Goal: Find specific page/section: Find specific page/section

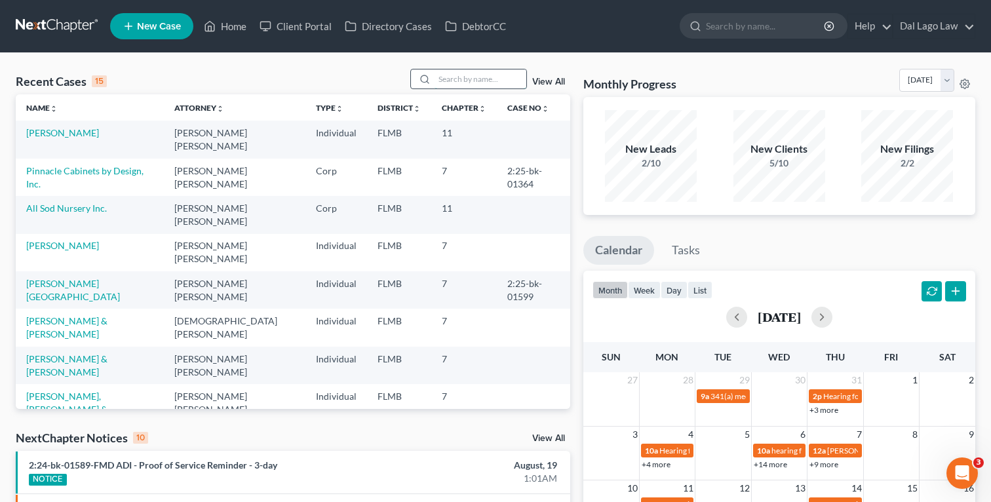
click at [459, 78] on input "search" at bounding box center [481, 78] width 92 height 19
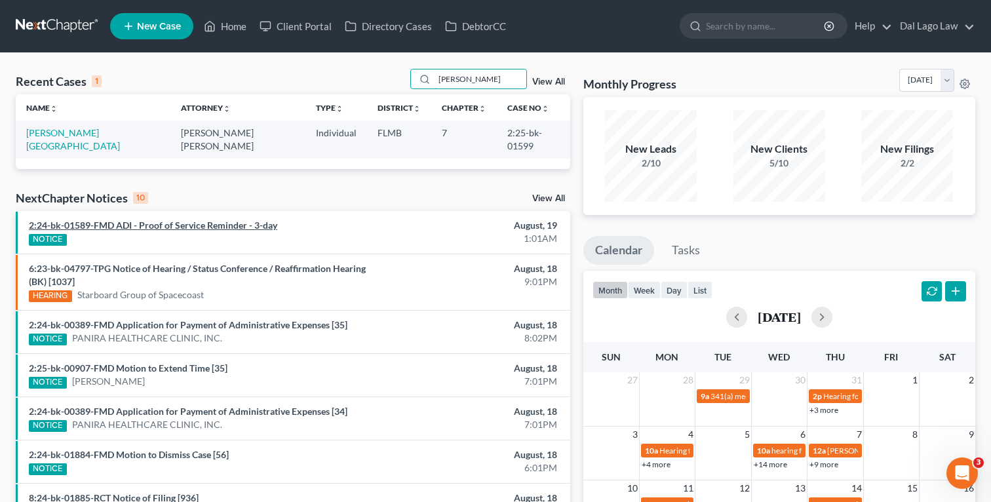
type input "[PERSON_NAME]"
click at [201, 220] on link "2:24-bk-01589-FMD ADI - Proof of Service Reminder - 3-day" at bounding box center [153, 225] width 248 height 11
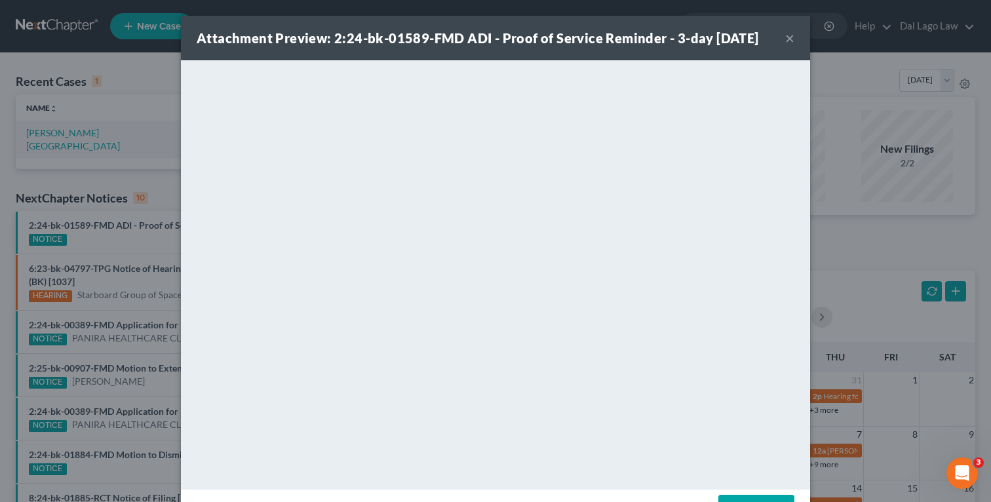
click at [792, 35] on button "×" at bounding box center [789, 38] width 9 height 16
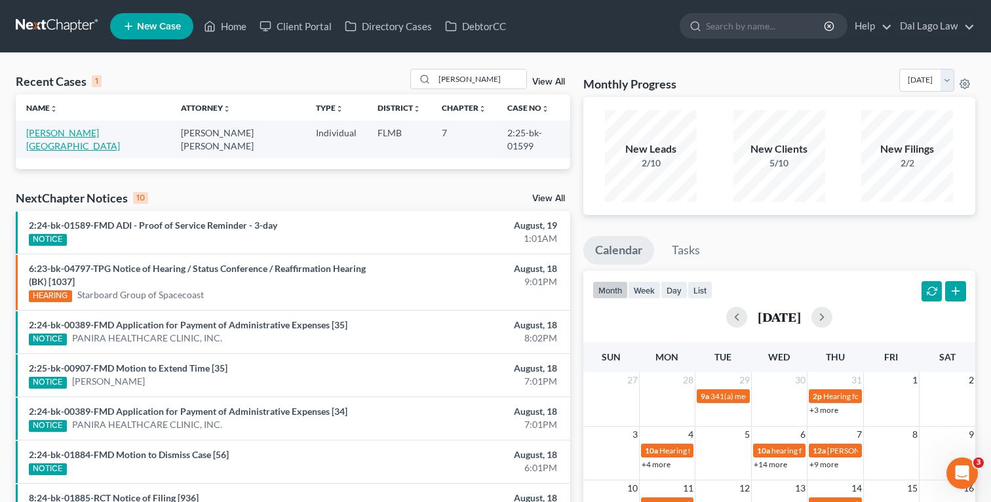
click at [66, 136] on link "[PERSON_NAME][GEOGRAPHIC_DATA]" at bounding box center [73, 139] width 94 height 24
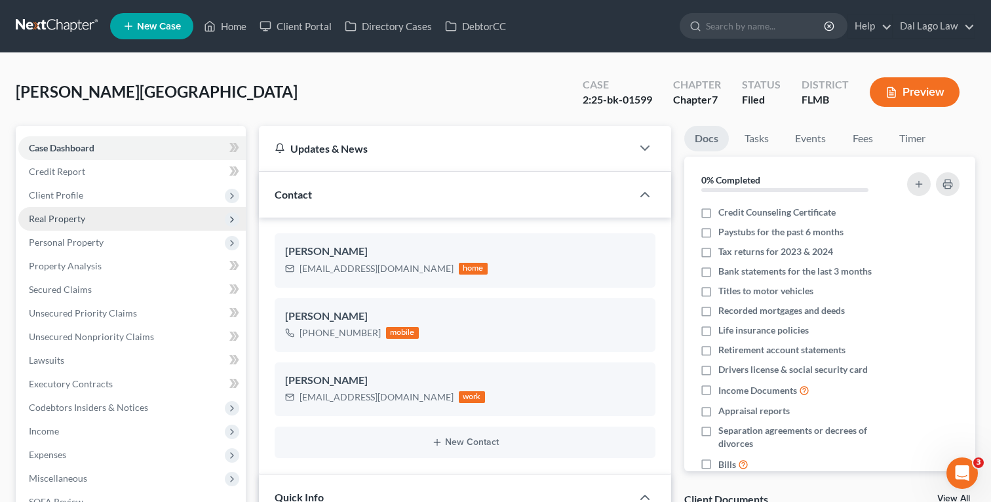
click at [99, 217] on span "Real Property" at bounding box center [131, 219] width 227 height 24
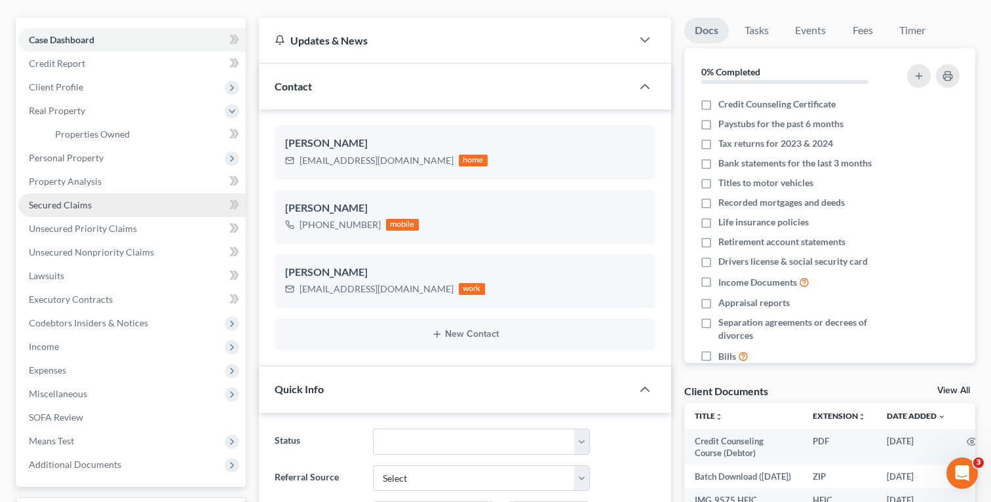
scroll to position [111, 0]
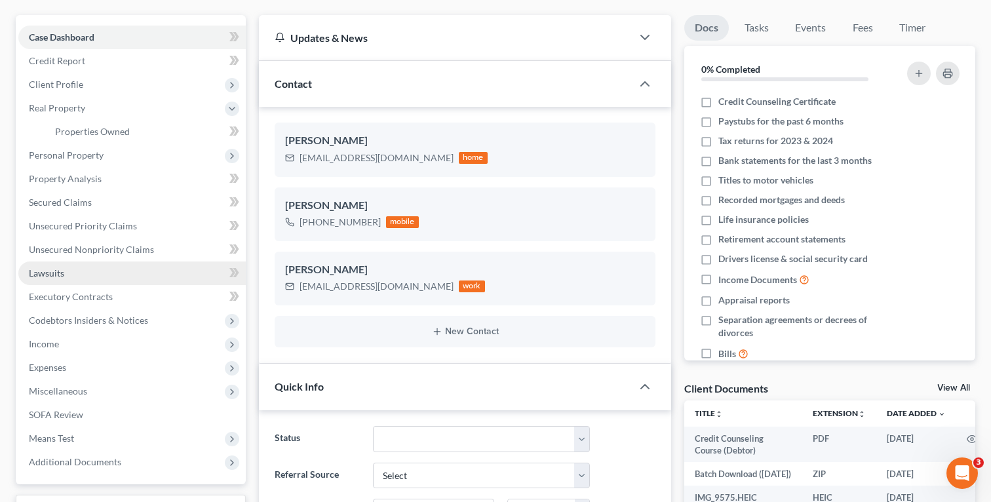
click at [85, 271] on link "Lawsuits" at bounding box center [131, 274] width 227 height 24
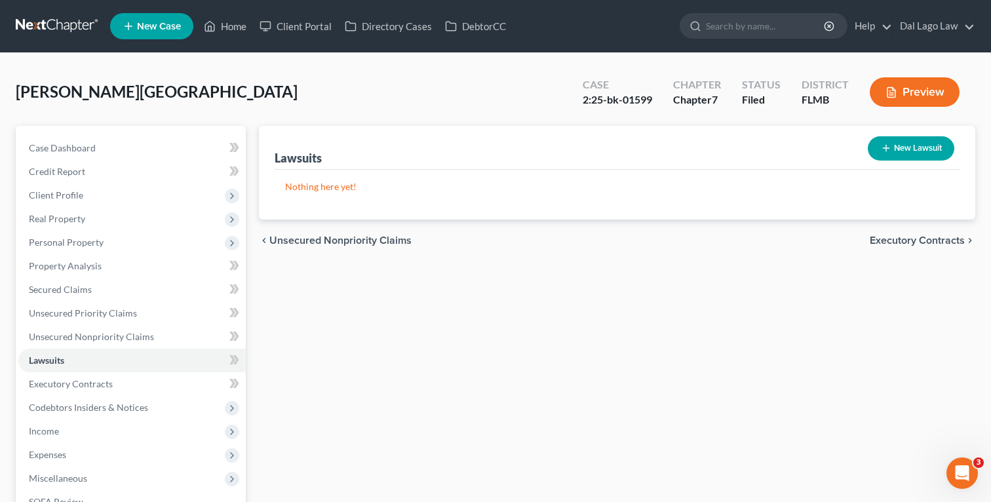
click at [610, 377] on div "Lawsuits New Lawsuit Nothing here yet! Court Name Date Filed Status Creditor Na…" at bounding box center [616, 386] width 729 height 521
click at [749, 404] on div "Lawsuits New Lawsuit Nothing here yet! Court Name Date Filed Status Creditor Na…" at bounding box center [616, 386] width 729 height 521
